Goal: Browse casually: Explore the website without a specific task or goal

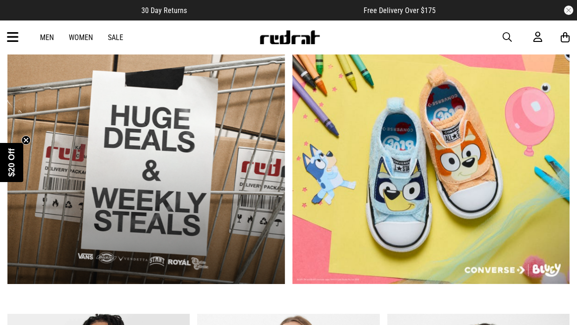
scroll to position [250, 0]
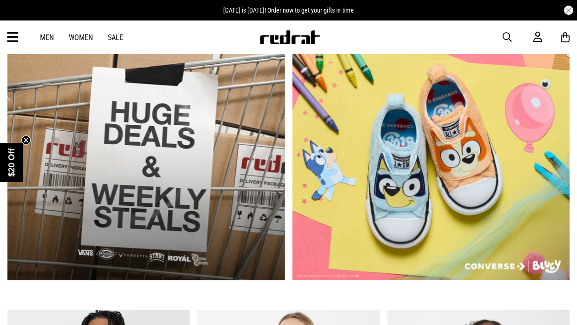
click at [88, 36] on link "Women" at bounding box center [81, 37] width 24 height 9
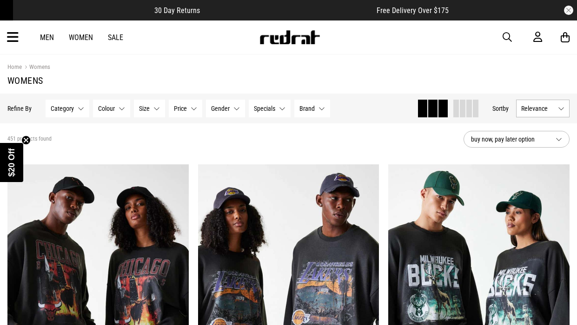
click at [63, 112] on button "Category None selected" at bounding box center [68, 109] width 44 height 18
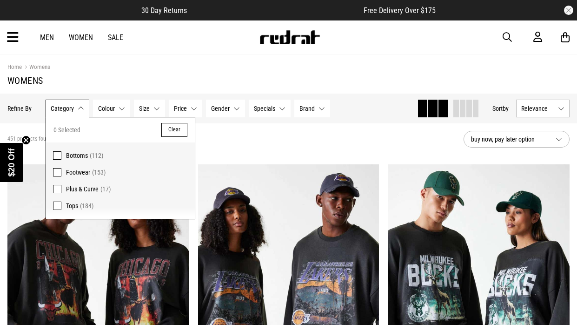
click at [27, 140] on icon "Close teaser" at bounding box center [26, 140] width 4 height 4
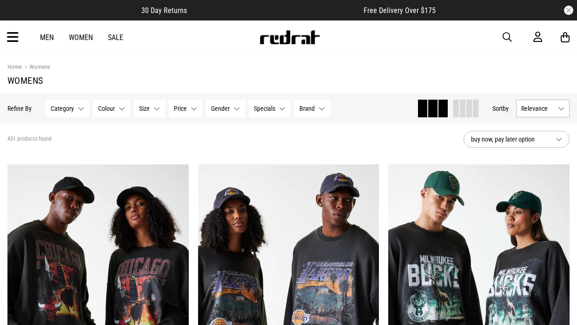
click at [74, 103] on button "Category None selected" at bounding box center [68, 109] width 44 height 18
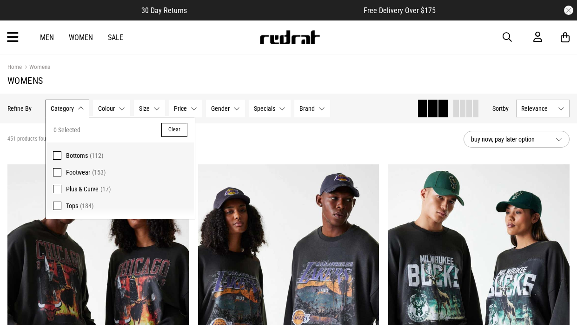
click at [292, 148] on section "451 products found buy now, pay later option" at bounding box center [288, 139] width 577 height 32
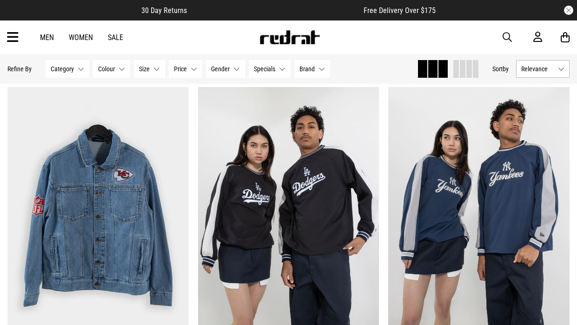
scroll to position [2029, 0]
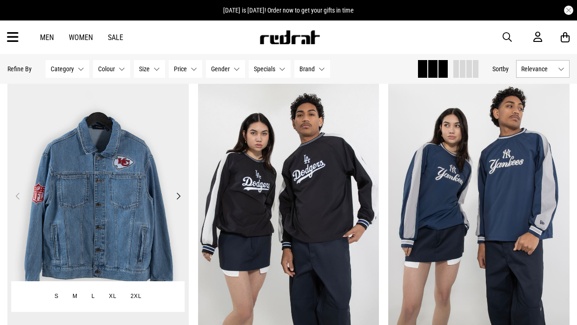
click at [179, 198] on button "Next" at bounding box center [179, 195] width 12 height 11
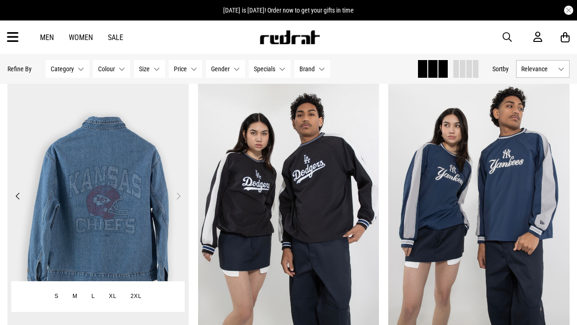
click at [179, 197] on button "Next" at bounding box center [179, 195] width 12 height 11
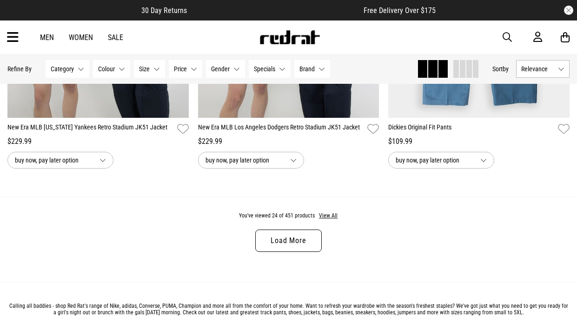
scroll to position [2597, 0]
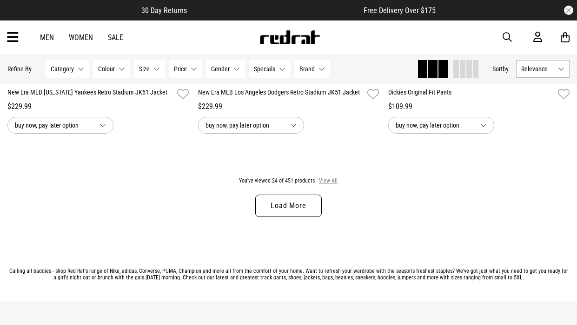
click at [328, 181] on button "View All" at bounding box center [329, 181] width 20 height 8
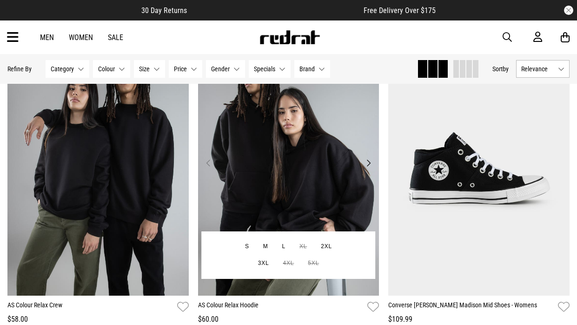
click at [367, 167] on button "Next" at bounding box center [369, 162] width 12 height 11
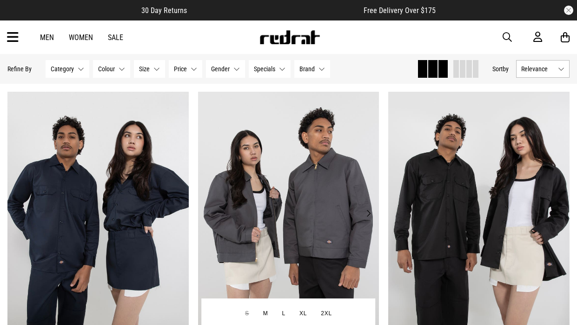
click at [368, 214] on button "Next" at bounding box center [369, 212] width 12 height 11
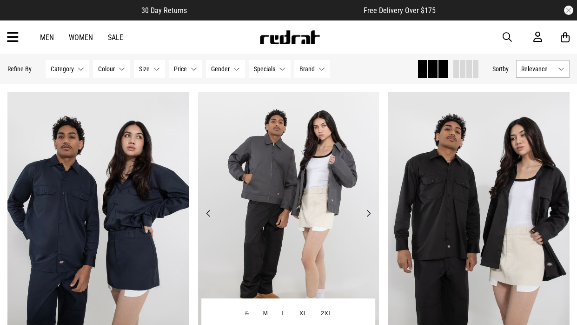
click at [368, 216] on button "Next" at bounding box center [369, 212] width 12 height 11
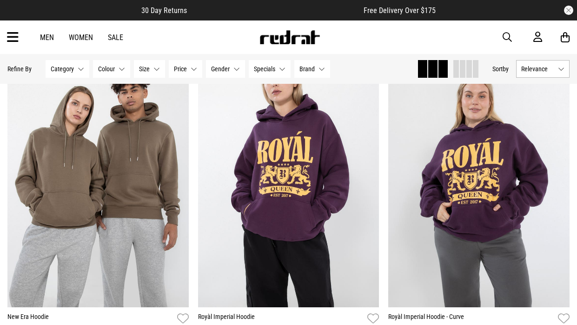
scroll to position [7684, 0]
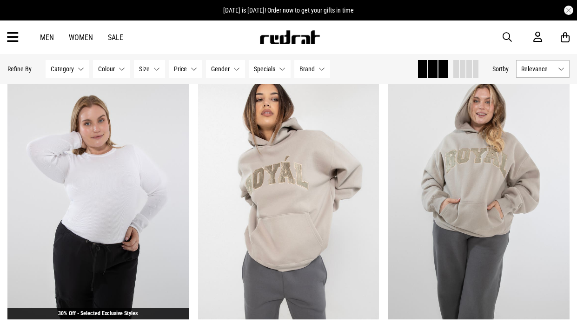
scroll to position [9472, 0]
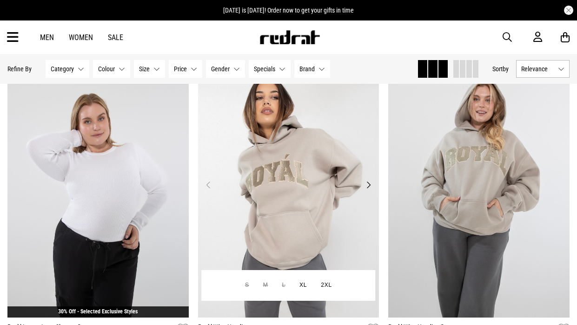
click at [369, 190] on button "Next" at bounding box center [369, 184] width 12 height 11
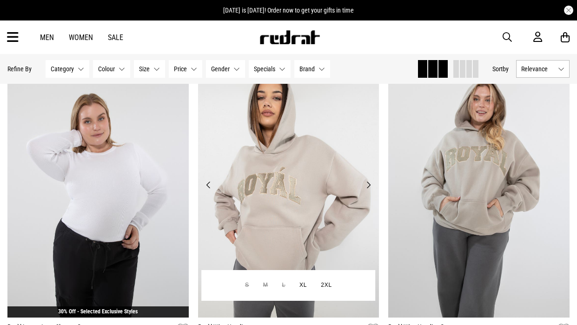
click at [368, 190] on button "Next" at bounding box center [369, 184] width 12 height 11
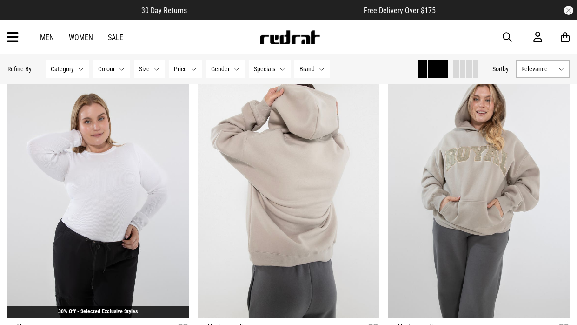
scroll to position [0, 0]
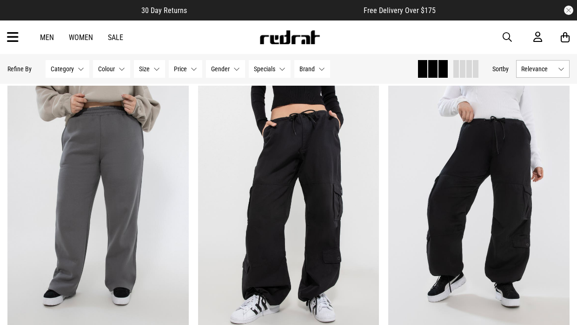
scroll to position [10123, 0]
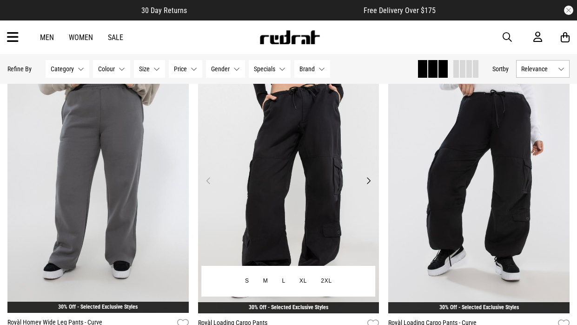
click at [368, 186] on button "Next" at bounding box center [369, 180] width 12 height 11
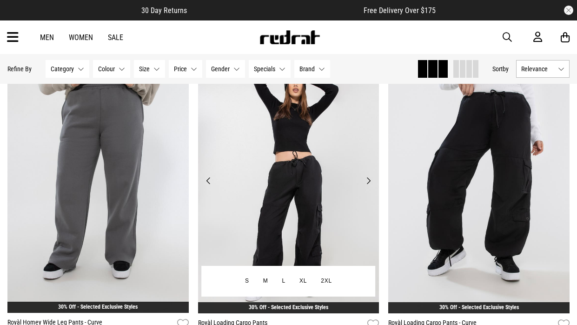
click at [368, 186] on button "Next" at bounding box center [369, 180] width 12 height 11
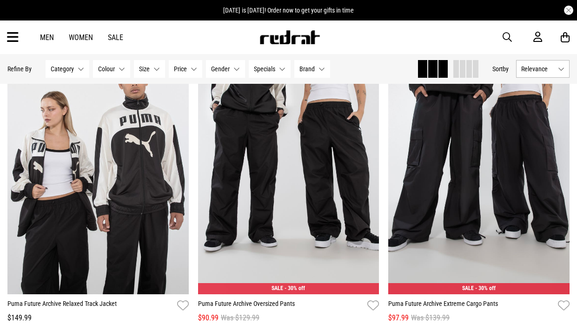
scroll to position [13052, 0]
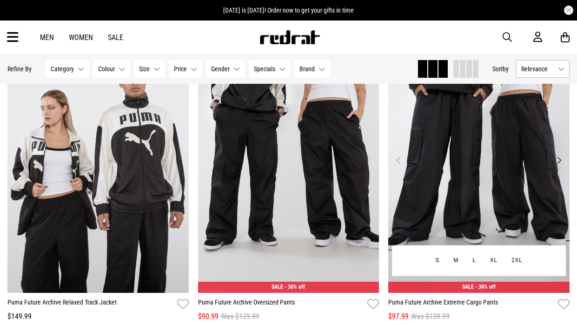
click at [561, 166] on button "Next" at bounding box center [560, 159] width 12 height 11
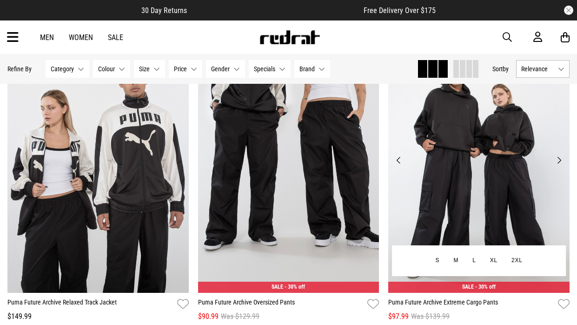
scroll to position [0, 0]
click at [560, 166] on button "Next" at bounding box center [560, 159] width 12 height 11
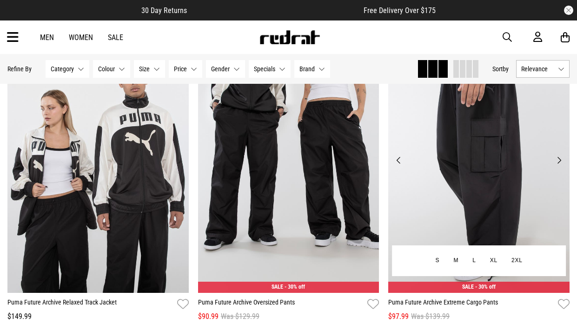
click at [560, 166] on button "Next" at bounding box center [560, 159] width 12 height 11
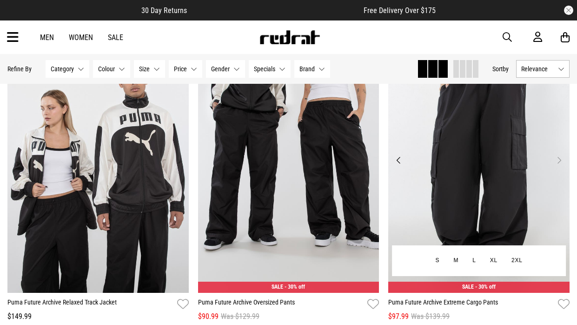
click at [560, 166] on button "Next" at bounding box center [560, 159] width 12 height 11
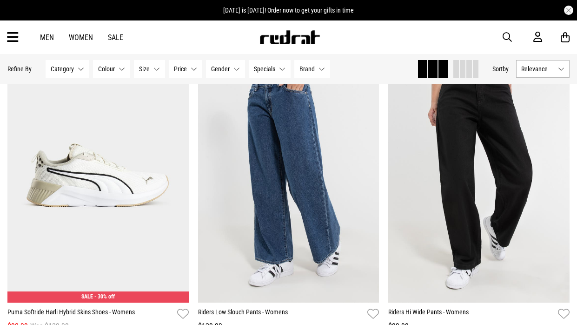
scroll to position [13364, 0]
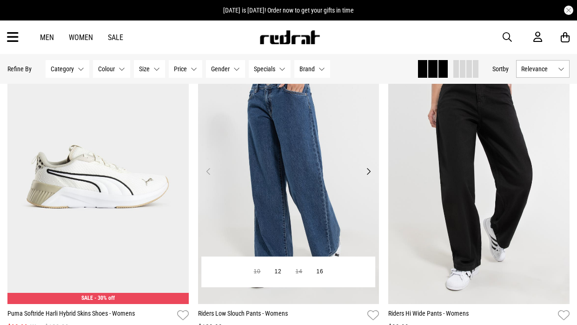
click at [369, 177] on button "Next" at bounding box center [369, 171] width 12 height 11
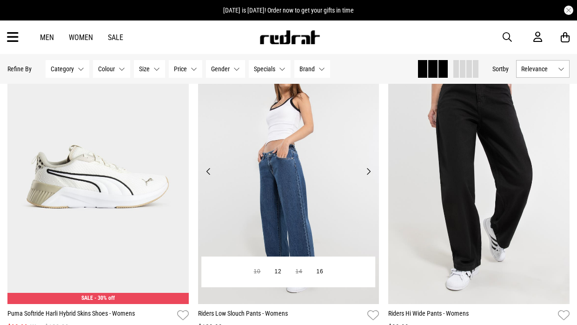
click at [369, 177] on button "Next" at bounding box center [369, 171] width 12 height 11
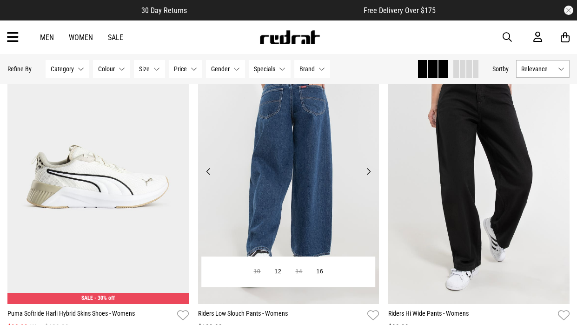
scroll to position [0, 149]
click at [332, 174] on img at bounding box center [288, 177] width 181 height 254
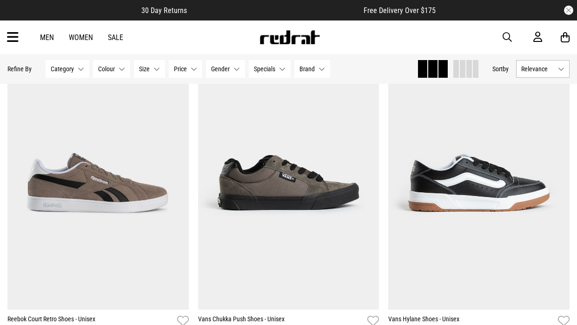
scroll to position [1135, 0]
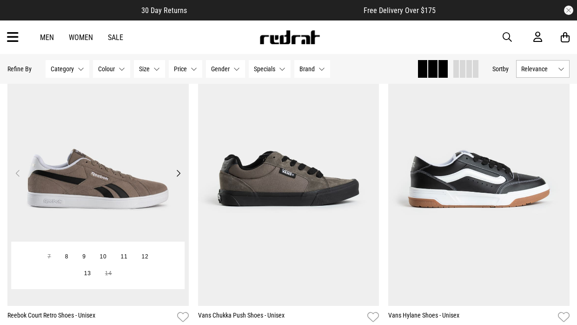
click at [178, 173] on button "Next" at bounding box center [179, 172] width 12 height 11
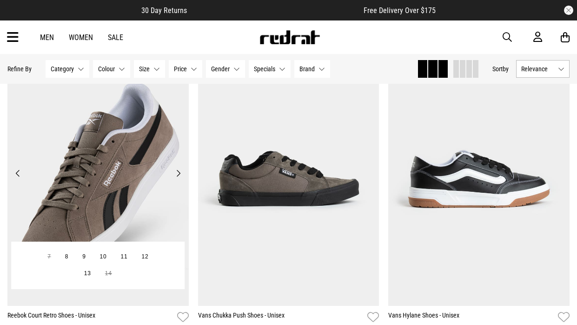
click at [178, 173] on button "Next" at bounding box center [179, 172] width 12 height 11
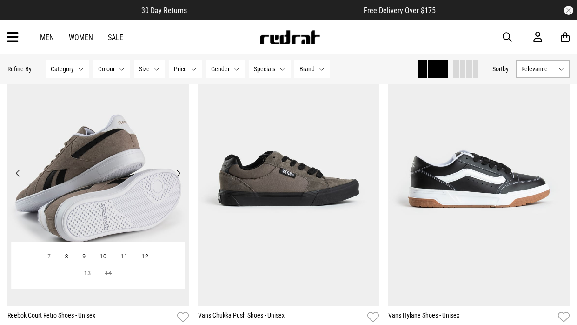
click at [144, 177] on img at bounding box center [97, 179] width 181 height 254
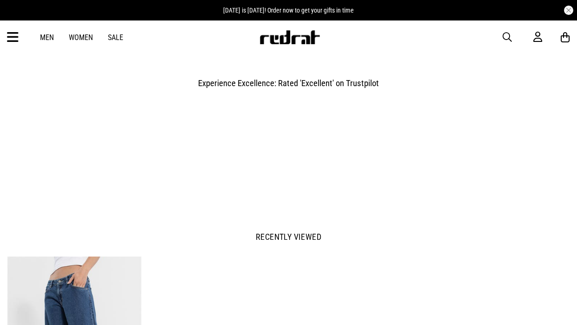
scroll to position [0, 564]
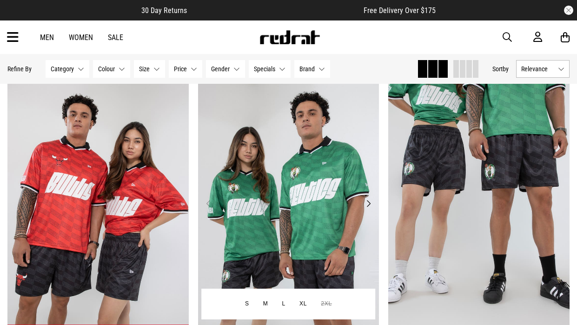
click at [368, 200] on button "Next" at bounding box center [369, 203] width 12 height 11
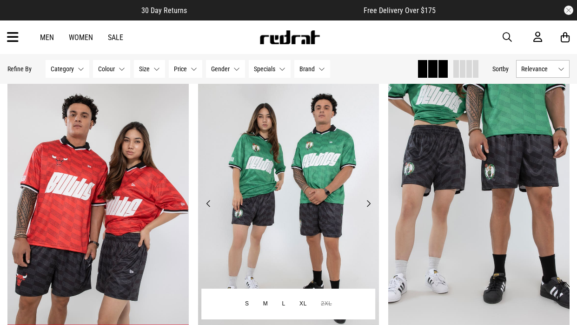
click at [368, 201] on button "Next" at bounding box center [369, 203] width 12 height 11
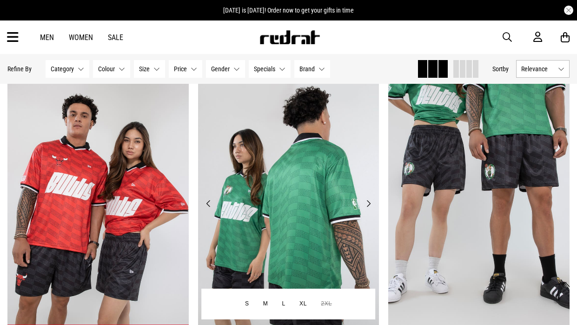
click at [362, 156] on img at bounding box center [288, 209] width 181 height 254
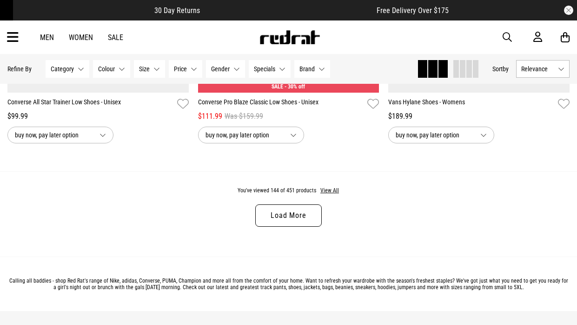
scroll to position [2747, 0]
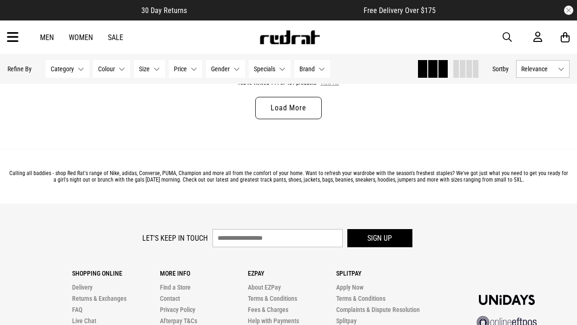
click at [333, 87] on button "View All" at bounding box center [330, 83] width 20 height 8
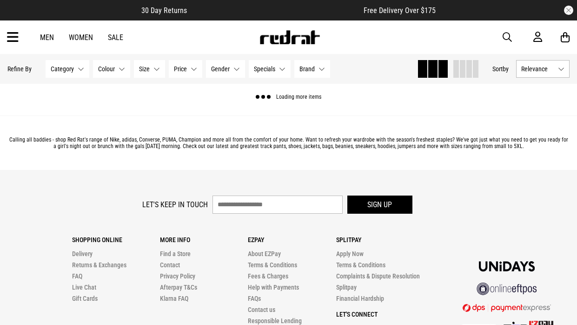
scroll to position [0, 0]
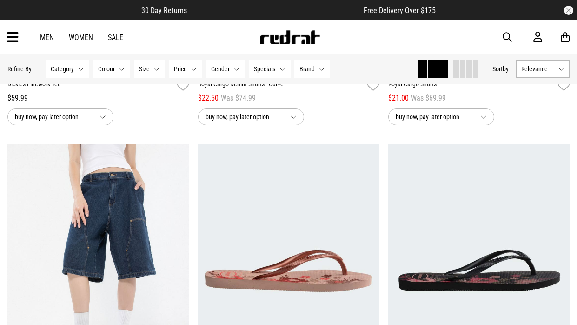
scroll to position [7186, 0]
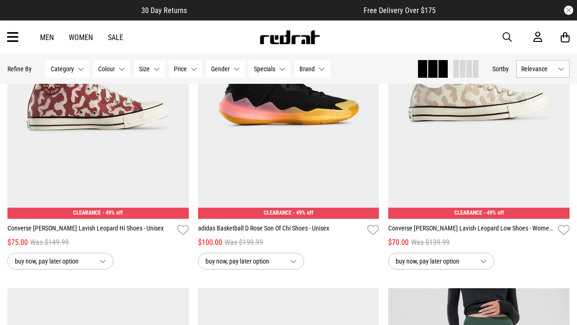
scroll to position [15314, 0]
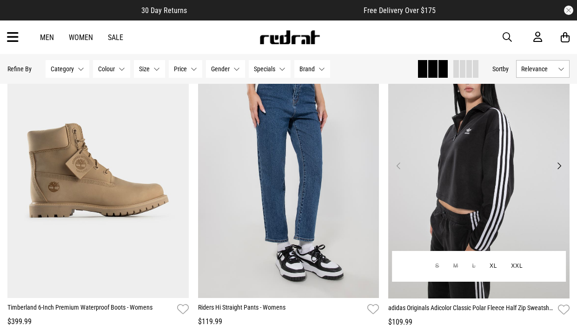
click at [562, 171] on button "Next" at bounding box center [560, 165] width 12 height 11
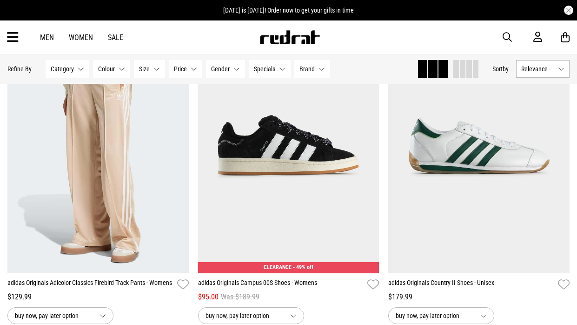
scroll to position [16998, 0]
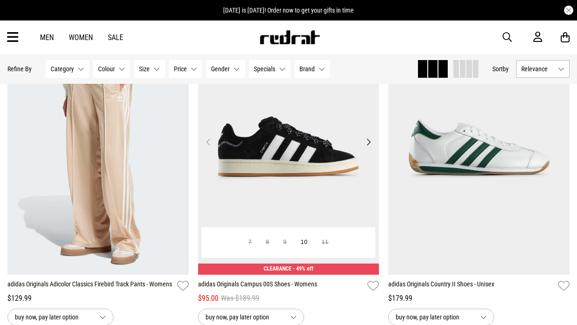
click at [304, 138] on img at bounding box center [288, 147] width 181 height 254
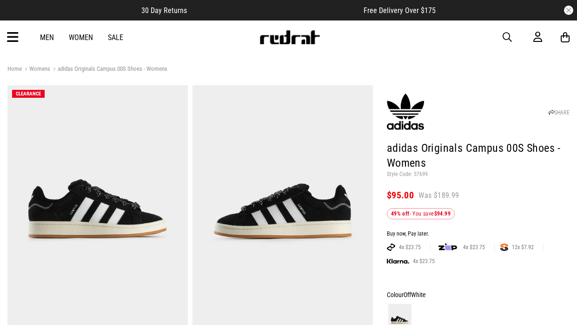
click at [538, 64] on div "Home Womens adidas Originals Campus 00S Shoes - Womens" at bounding box center [288, 69] width 562 height 10
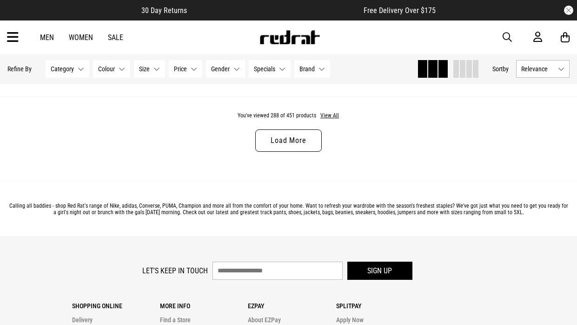
scroll to position [2716, 0]
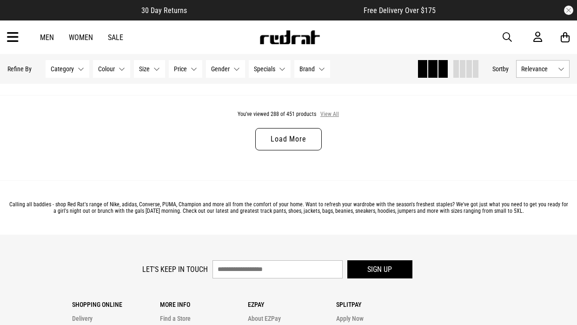
click at [332, 113] on button "View All" at bounding box center [330, 114] width 20 height 8
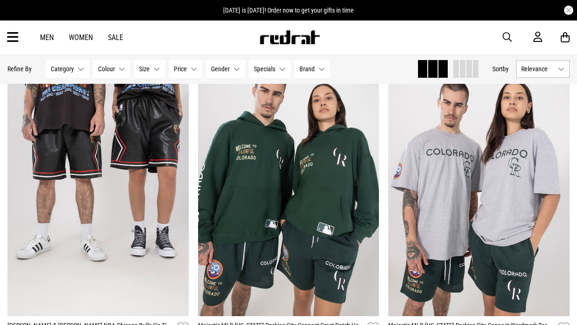
scroll to position [7862, 0]
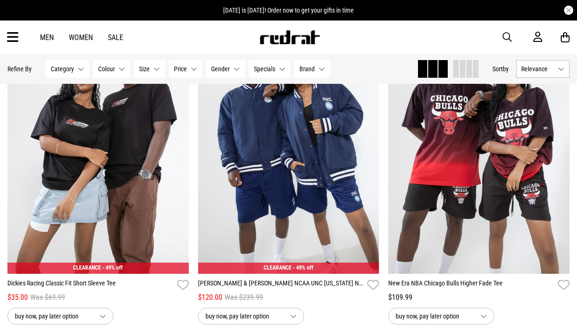
scroll to position [16357, 0]
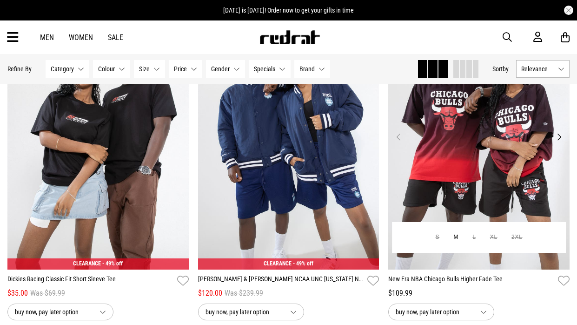
click at [556, 142] on button "Next" at bounding box center [560, 136] width 12 height 11
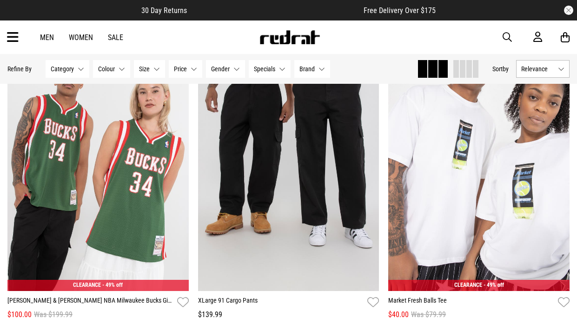
scroll to position [17631, 0]
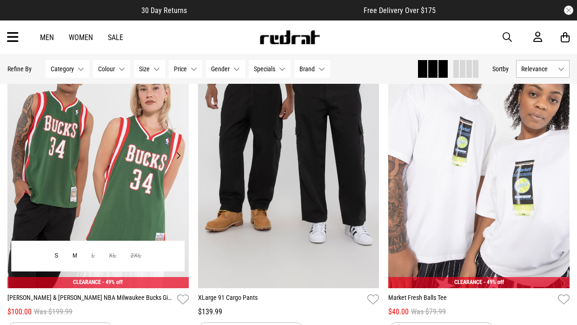
click at [178, 161] on button "Next" at bounding box center [179, 155] width 12 height 11
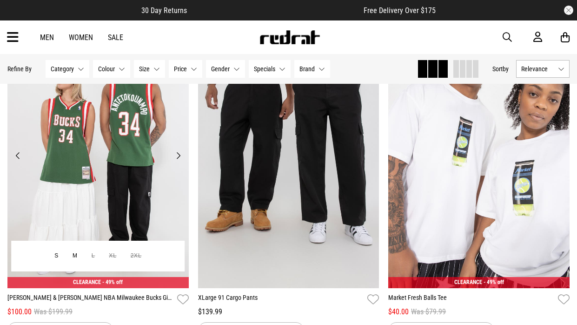
click at [178, 161] on button "Next" at bounding box center [179, 155] width 12 height 11
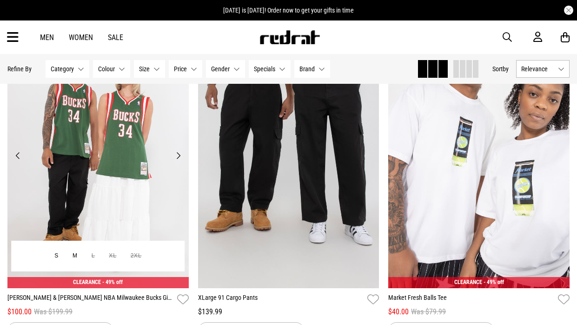
click at [166, 142] on img at bounding box center [97, 161] width 181 height 254
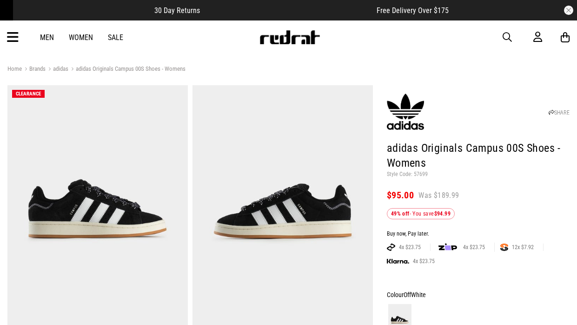
click at [435, 147] on h1 "adidas Originals Campus 00S Shoes - Womens" at bounding box center [478, 156] width 183 height 30
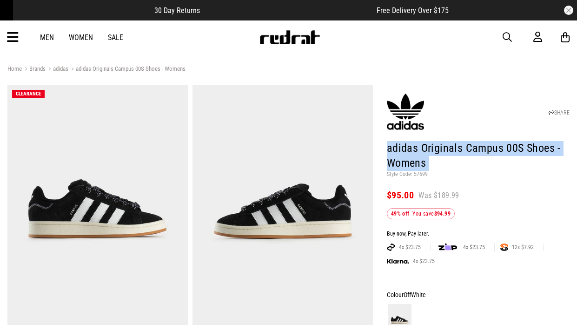
click at [435, 147] on h1 "adidas Originals Campus 00S Shoes - Womens" at bounding box center [478, 156] width 183 height 30
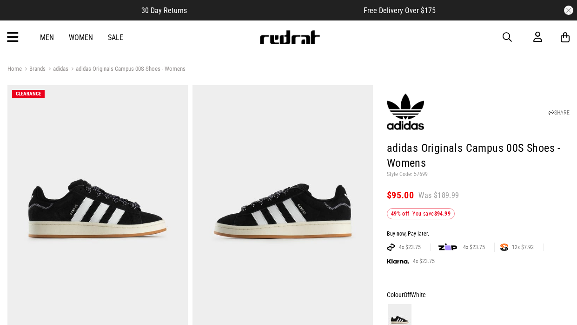
click at [435, 147] on h1 "adidas Originals Campus 00S Shoes - Womens" at bounding box center [478, 156] width 183 height 30
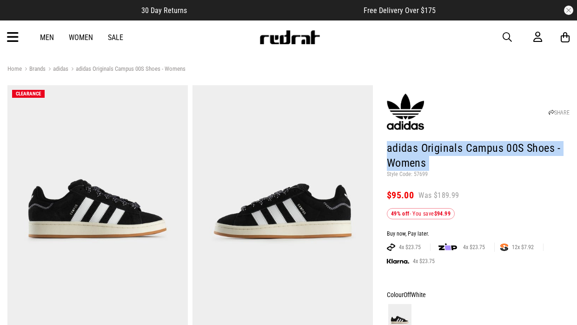
copy header "adidas Originals Campus 00S Shoes - Womens"
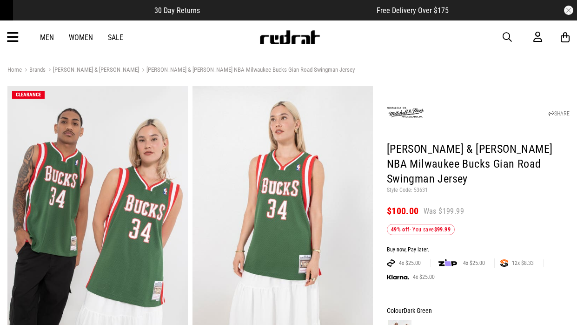
click at [412, 151] on h1 "[PERSON_NAME] & [PERSON_NAME] NBA Milwaukee Bucks Gian Road Swingman Jersey" at bounding box center [478, 164] width 183 height 45
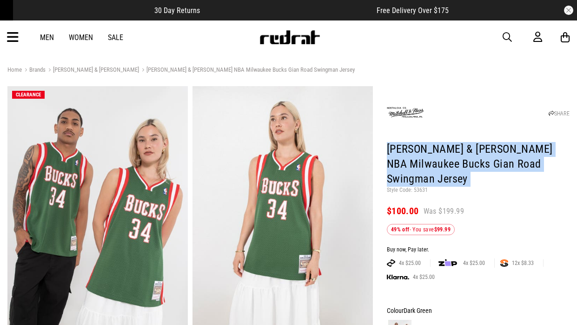
click at [412, 151] on h1 "[PERSON_NAME] & [PERSON_NAME] NBA Milwaukee Bucks Gian Road Swingman Jersey" at bounding box center [478, 164] width 183 height 45
copy header "[PERSON_NAME] & [PERSON_NAME] NBA Milwaukee Bucks Gian Road Swingman Jersey"
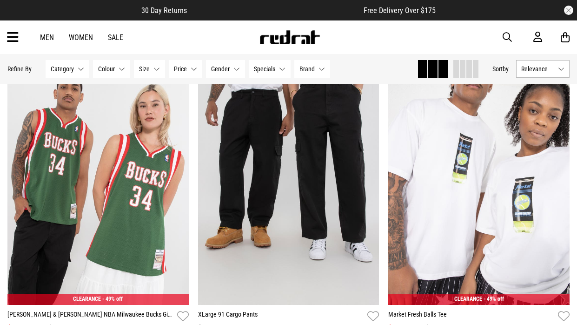
click at [475, 72] on span at bounding box center [476, 69] width 6 height 18
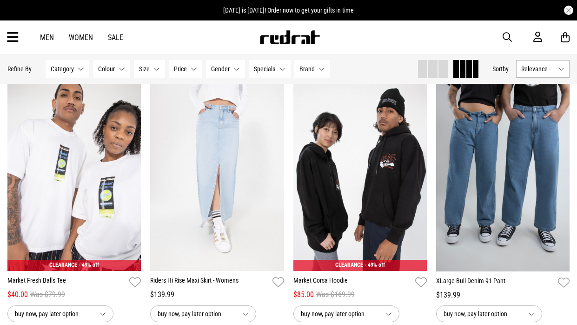
scroll to position [1495, 0]
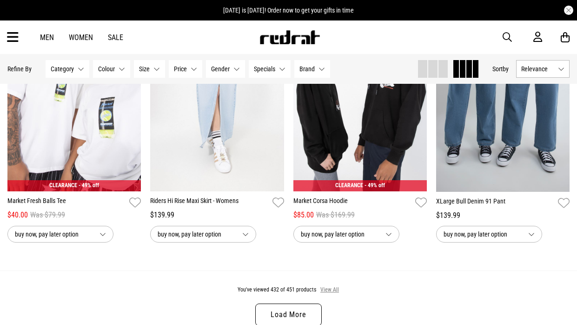
click at [336, 289] on button "View All" at bounding box center [330, 290] width 20 height 8
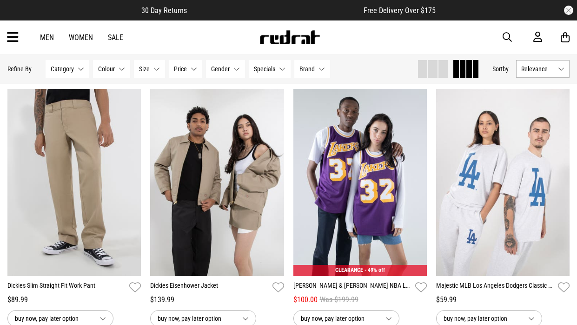
scroll to position [2442, 0]
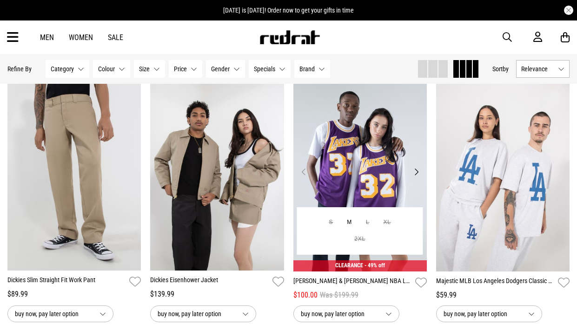
click at [413, 171] on button "Next" at bounding box center [417, 171] width 12 height 11
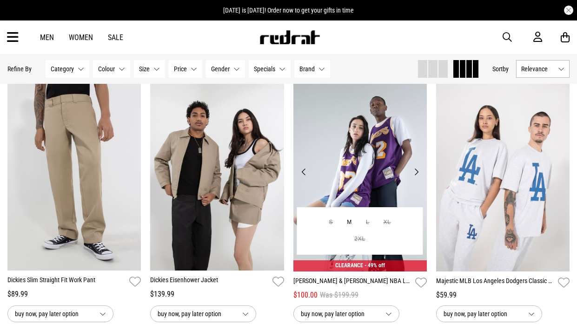
click at [415, 172] on button "Next" at bounding box center [417, 171] width 12 height 11
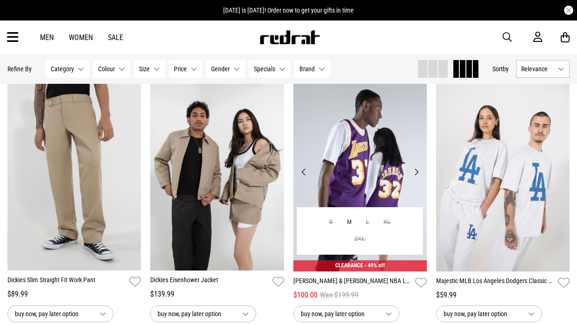
click at [420, 173] on button "Next" at bounding box center [417, 171] width 12 height 11
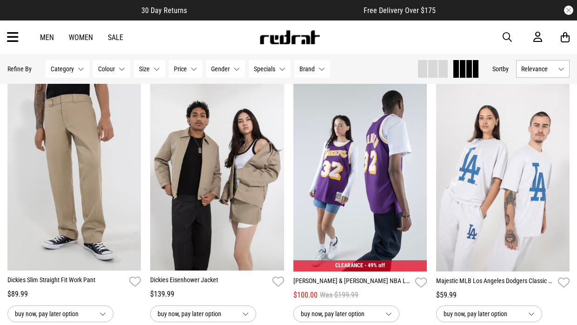
scroll to position [0, 0]
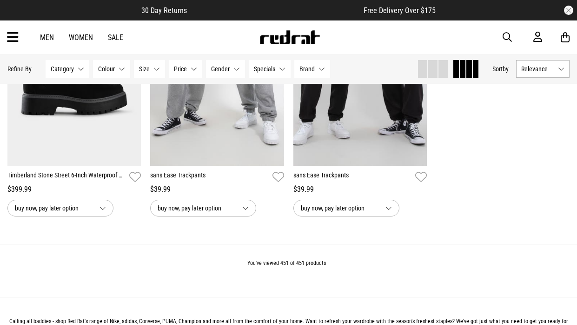
scroll to position [2803, 0]
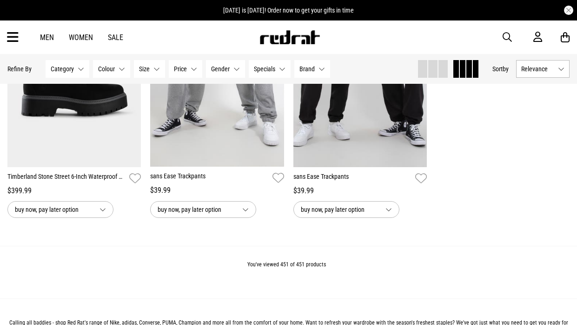
click at [13, 33] on icon at bounding box center [13, 37] width 12 height 15
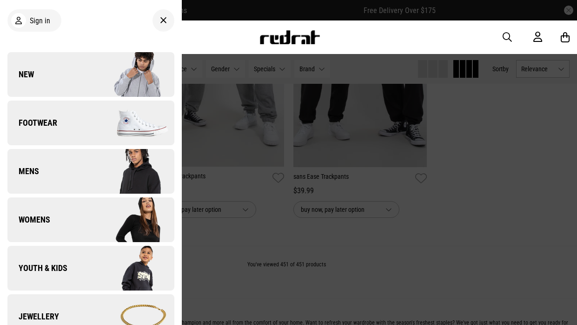
scroll to position [0, 0]
click at [80, 178] on link "Mens" at bounding box center [90, 171] width 167 height 45
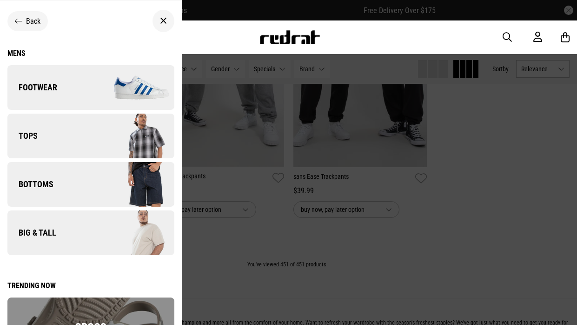
click at [35, 21] on span "Back" at bounding box center [33, 21] width 14 height 9
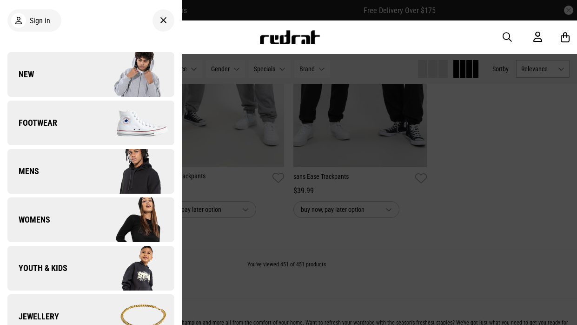
click at [40, 209] on link "Womens" at bounding box center [90, 219] width 167 height 45
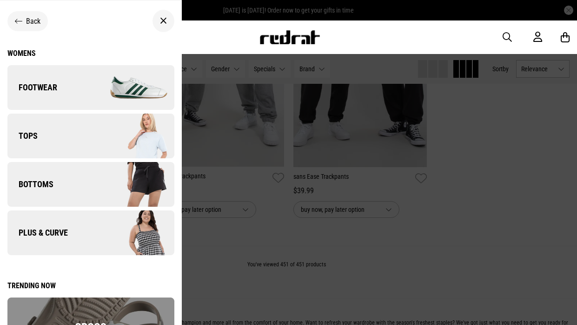
click at [110, 136] on img at bounding box center [132, 136] width 83 height 47
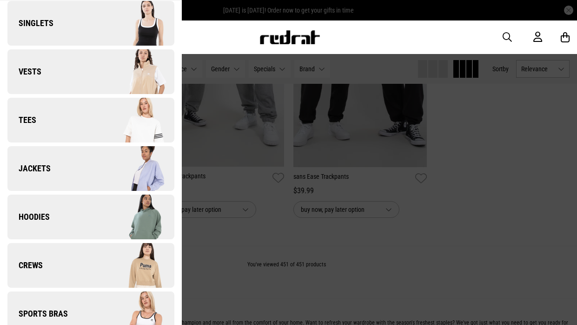
scroll to position [86, 0]
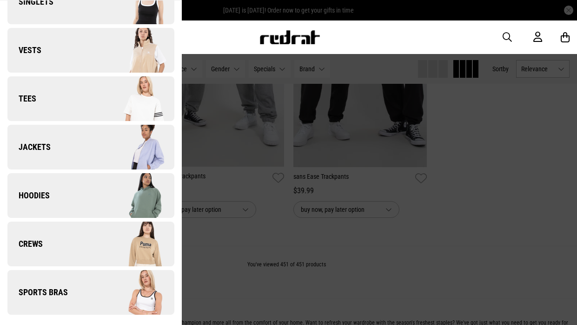
click at [95, 201] on img at bounding box center [132, 195] width 83 height 47
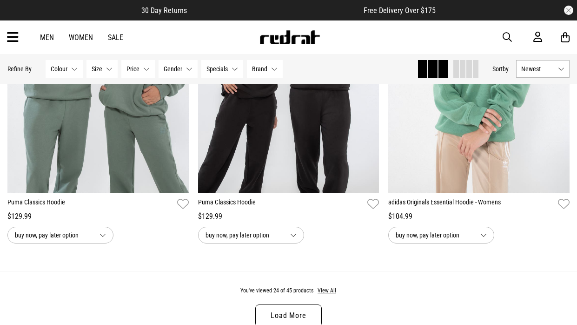
scroll to position [2604, 0]
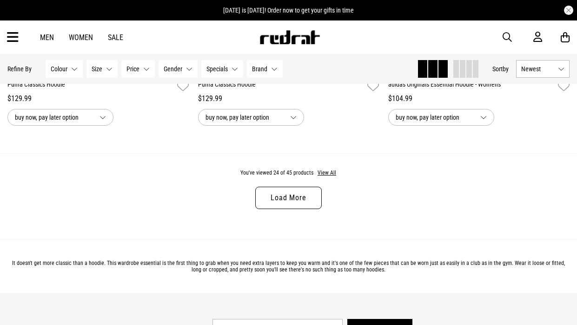
click at [309, 193] on link "Load More" at bounding box center [288, 198] width 66 height 22
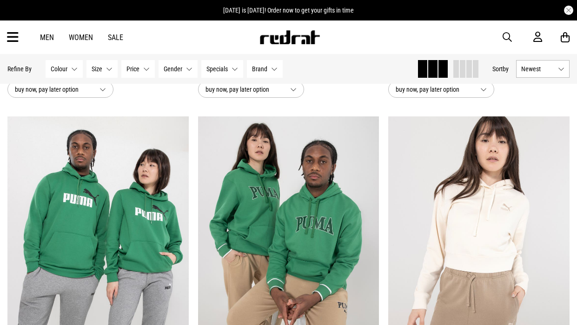
scroll to position [2633, 0]
click at [369, 236] on button "Next" at bounding box center [369, 237] width 12 height 11
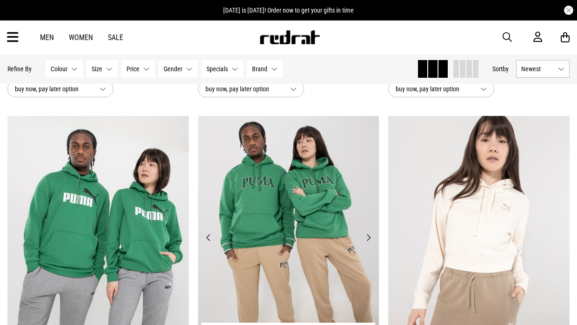
click at [369, 236] on button "Next" at bounding box center [369, 237] width 12 height 11
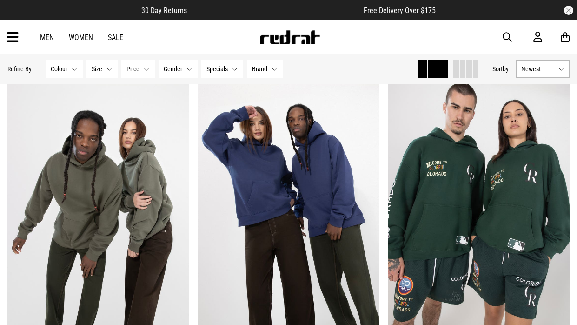
scroll to position [3639, 0]
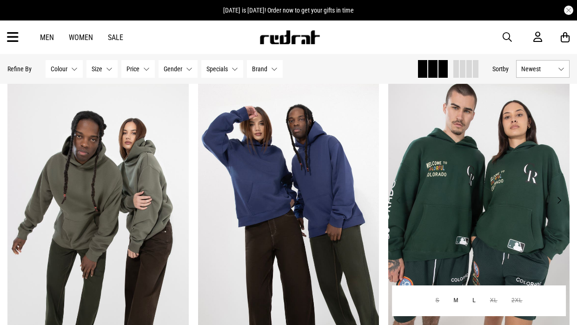
click at [558, 203] on button "Next" at bounding box center [560, 199] width 12 height 11
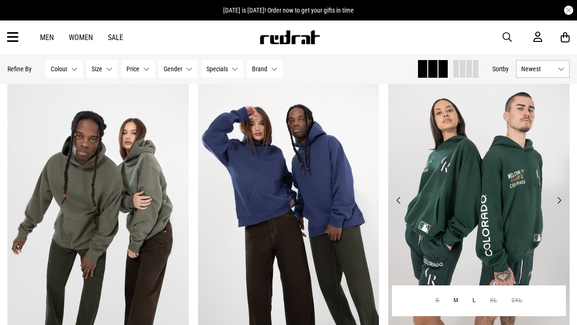
click at [558, 201] on button "Next" at bounding box center [560, 199] width 12 height 11
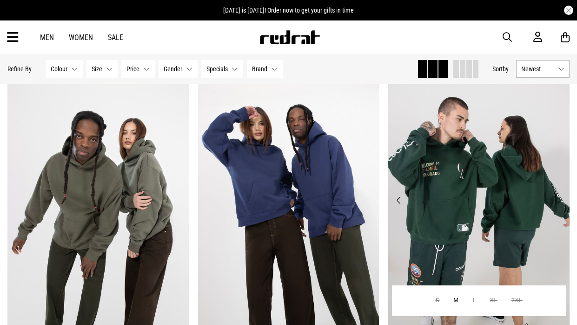
click at [558, 202] on button "Next" at bounding box center [560, 199] width 12 height 11
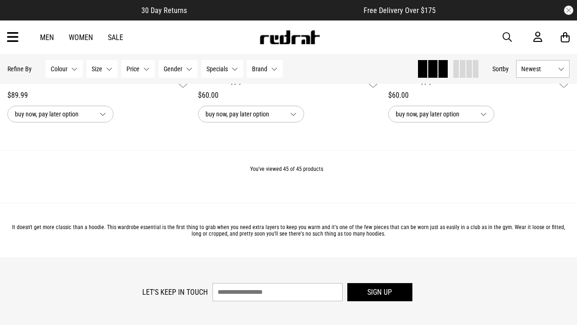
scroll to position [4873, 0]
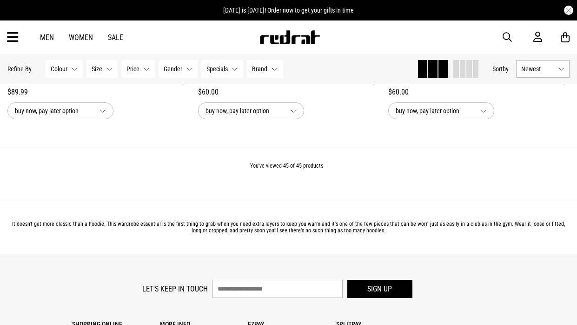
click at [19, 38] on div "Men Women Sale Sign in New Back Footwear Back Mens Back Womens Back Youth & Kid…" at bounding box center [288, 36] width 577 height 33
click at [17, 38] on icon at bounding box center [13, 37] width 12 height 15
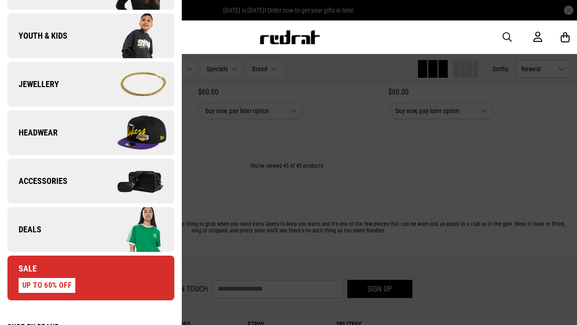
scroll to position [233, 0]
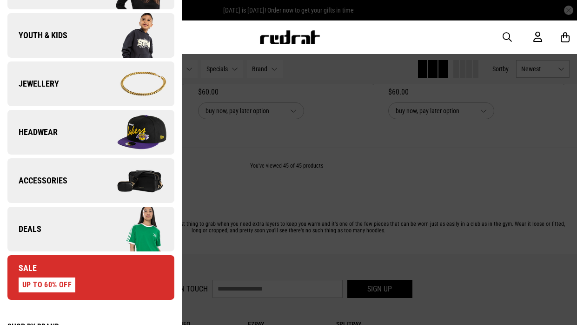
click at [121, 81] on img at bounding box center [132, 83] width 83 height 47
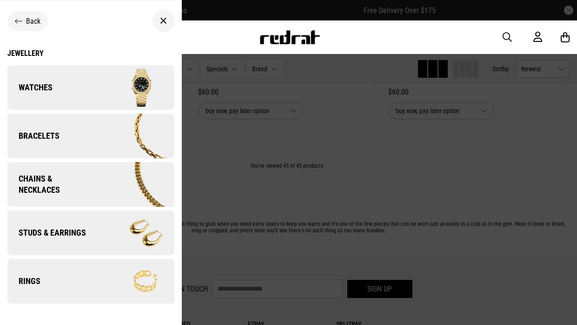
scroll to position [0, 0]
